Goal: Check status: Check status

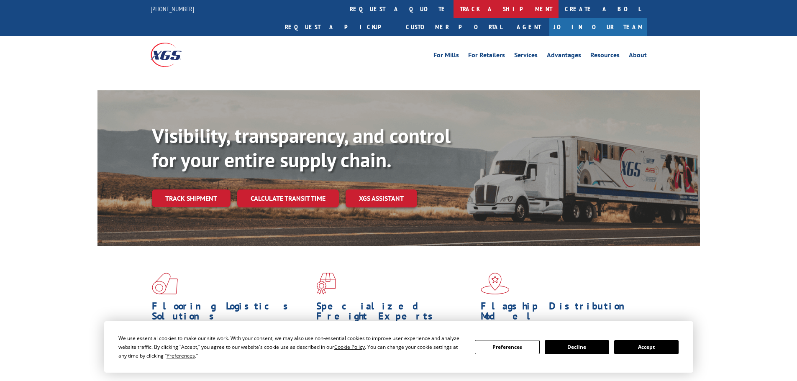
click at [453, 11] on link "track a shipment" at bounding box center [505, 9] width 105 height 18
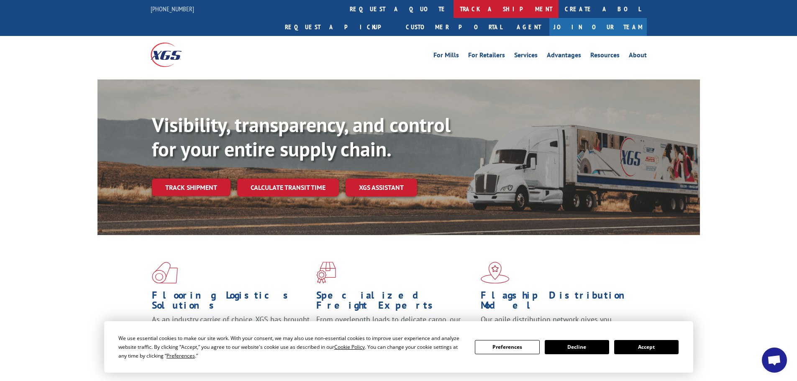
click at [453, 6] on link "track a shipment" at bounding box center [505, 9] width 105 height 18
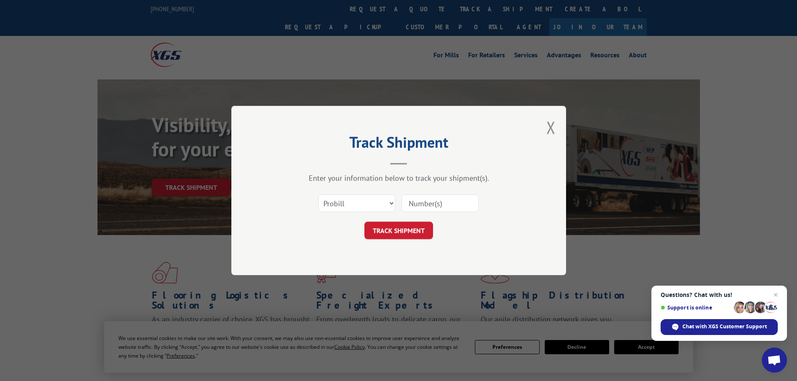
paste input "535219"
type input "535219"
click at [389, 223] on button "TRACK SHIPMENT" at bounding box center [398, 231] width 69 height 18
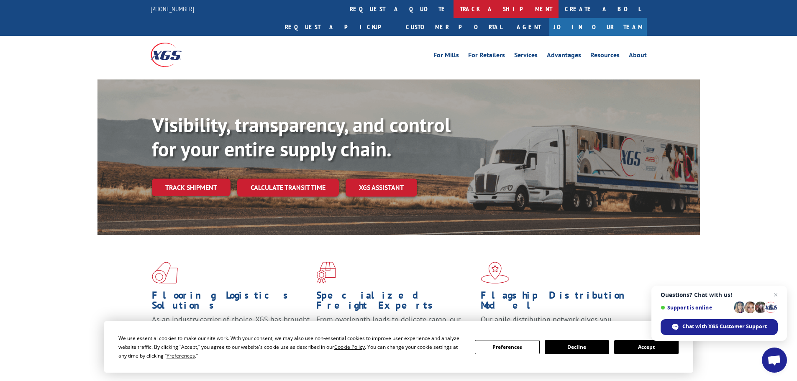
click at [453, 5] on link "track a shipment" at bounding box center [505, 9] width 105 height 18
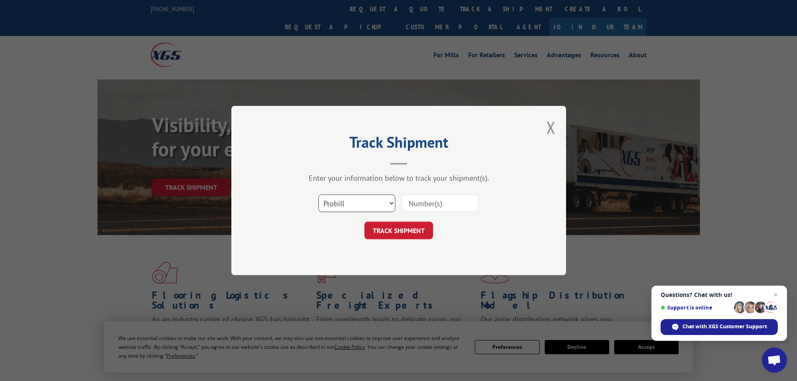
click at [351, 203] on select "Select category... Probill BOL PO" at bounding box center [356, 203] width 77 height 18
select select "po"
click at [318, 194] on select "Select category... Probill BOL PO" at bounding box center [356, 203] width 77 height 18
paste input "67402388"
type input "67402388"
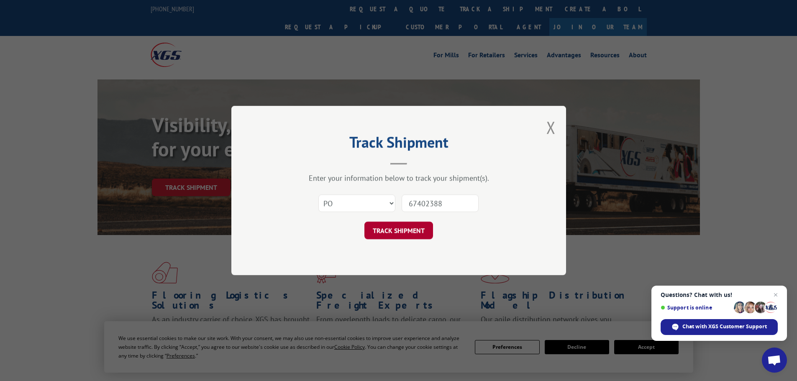
click at [402, 231] on button "TRACK SHIPMENT" at bounding box center [398, 231] width 69 height 18
